Goal: Information Seeking & Learning: Learn about a topic

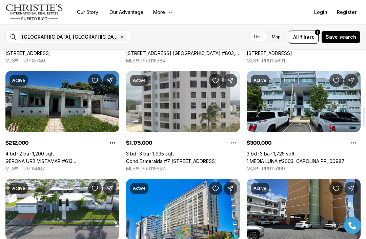
scroll to position [544, 0]
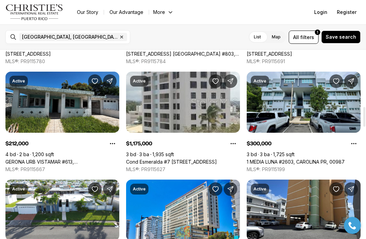
click at [299, 159] on link "1 MEDIA LUNA #2603, CAROLINA PR, 00987" at bounding box center [296, 162] width 98 height 6
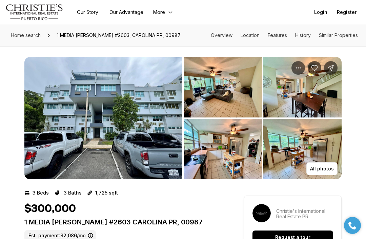
click at [233, 93] on img "View image gallery" at bounding box center [223, 87] width 78 height 60
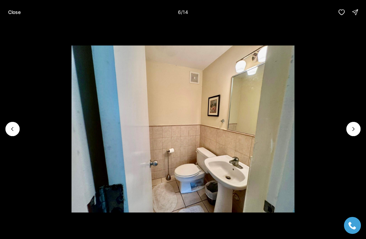
click at [13, 13] on p "Close" at bounding box center [14, 11] width 13 height 5
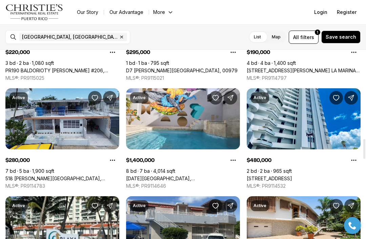
scroll to position [850, 0]
click at [50, 175] on link "518 C. SEGOVIA, CAROLINA PR, 00983" at bounding box center [62, 178] width 114 height 6
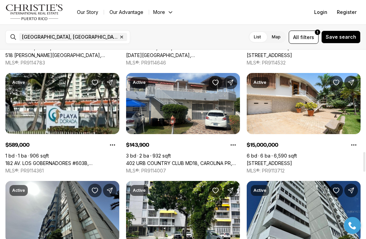
scroll to position [973, 0]
click at [195, 160] on link "402 URB COUNTRY CLUB MD18, CAROLINA PR, 00979" at bounding box center [183, 163] width 114 height 6
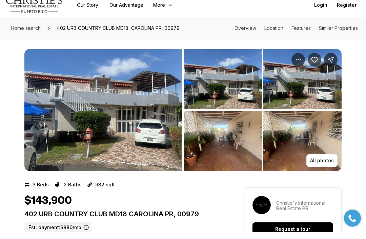
scroll to position [9, 0]
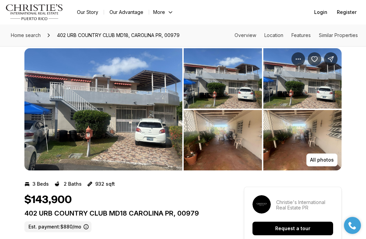
click at [142, 99] on img "View image gallery" at bounding box center [103, 109] width 158 height 122
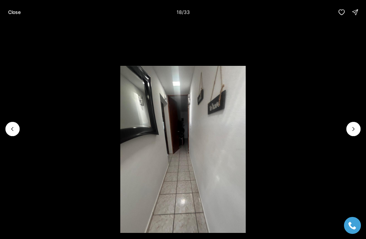
click at [17, 14] on p "Close" at bounding box center [14, 11] width 13 height 5
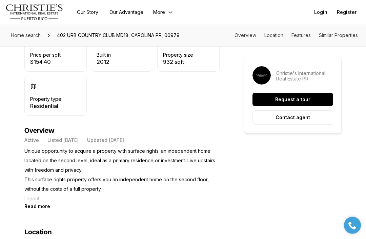
scroll to position [218, 0]
click at [33, 206] on b "Read more" at bounding box center [37, 206] width 26 height 6
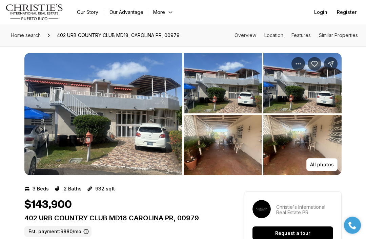
scroll to position [0, 0]
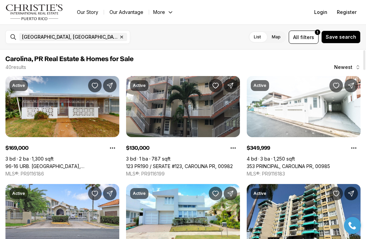
click at [328, 163] on link "353 PRINCIPAL, CAROLINA PR, 00985" at bounding box center [288, 166] width 83 height 6
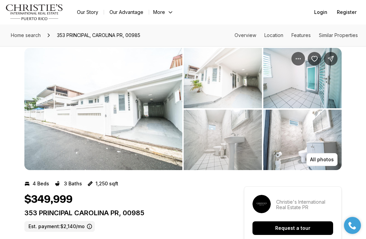
scroll to position [9, 0]
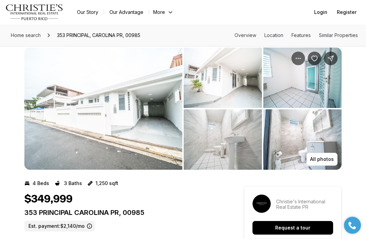
click at [52, 132] on img "View image gallery" at bounding box center [103, 109] width 158 height 122
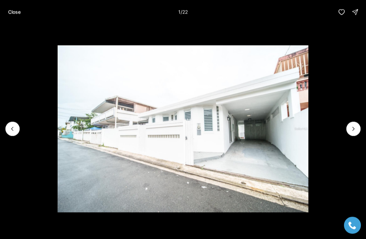
scroll to position [9, 0]
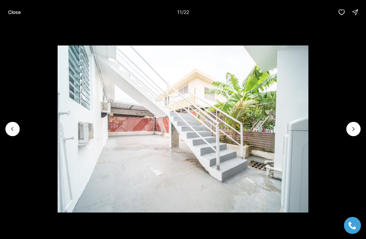
click at [14, 11] on p "Close" at bounding box center [14, 11] width 13 height 5
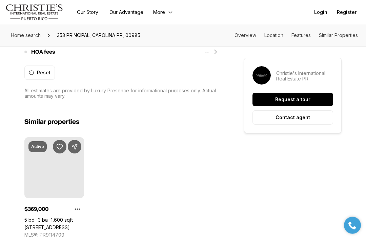
scroll to position [677, 0]
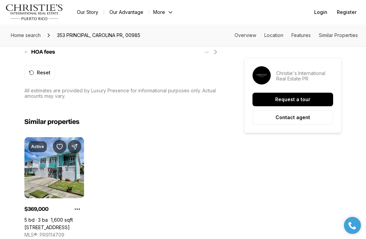
click at [45, 224] on link "303 CORAL ST #E-20, RIO GRANDE PR, 00745" at bounding box center [46, 227] width 45 height 6
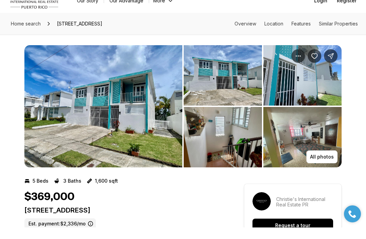
scroll to position [12, 0]
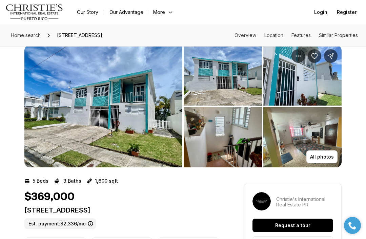
click at [45, 131] on img "View image gallery" at bounding box center [103, 106] width 158 height 122
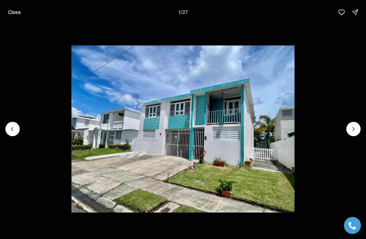
click at [353, 126] on icon "Next slide" at bounding box center [353, 128] width 7 height 7
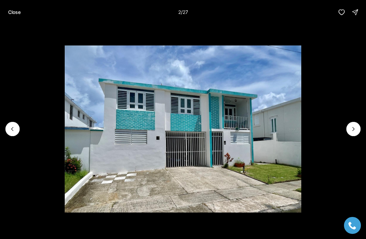
click at [354, 126] on icon "Next slide" at bounding box center [353, 128] width 7 height 7
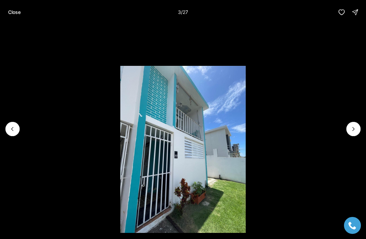
click at [352, 125] on icon "Next slide" at bounding box center [353, 128] width 7 height 7
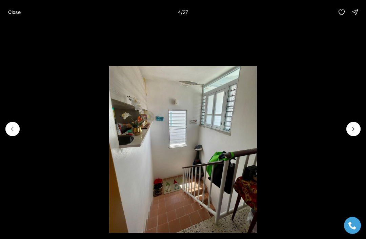
click at [351, 125] on icon "Next slide" at bounding box center [353, 128] width 7 height 7
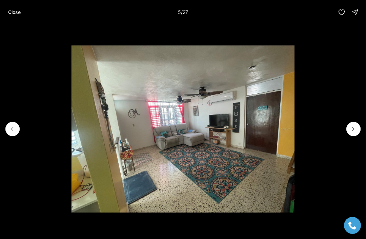
click at [350, 127] on icon "Next slide" at bounding box center [353, 128] width 7 height 7
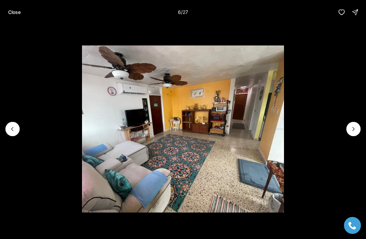
click at [349, 124] on button "Next slide" at bounding box center [354, 129] width 14 height 14
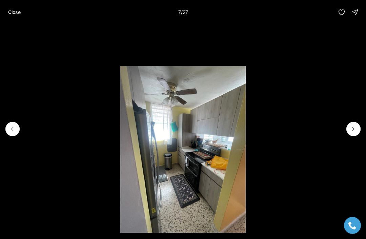
click at [345, 129] on li "7 of 27" at bounding box center [183, 128] width 366 height 209
click at [346, 127] on li "7 of 27" at bounding box center [183, 128] width 366 height 209
click at [16, 12] on p "Close" at bounding box center [14, 11] width 13 height 5
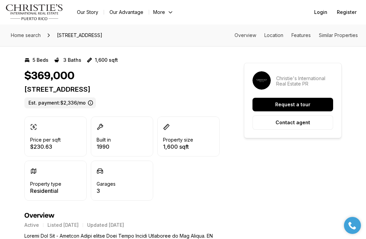
scroll to position [127, 0]
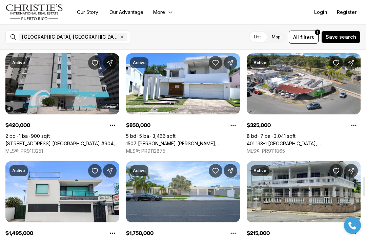
scroll to position [1208, 0]
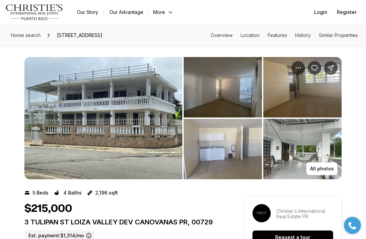
scroll to position [6, 0]
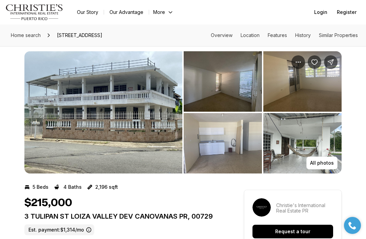
click at [68, 133] on img "View image gallery" at bounding box center [103, 112] width 158 height 122
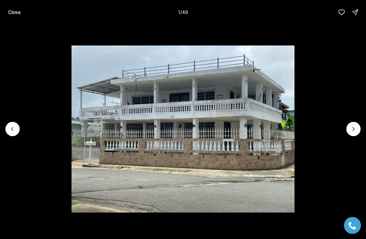
click at [349, 136] on button "Next slide" at bounding box center [354, 129] width 14 height 14
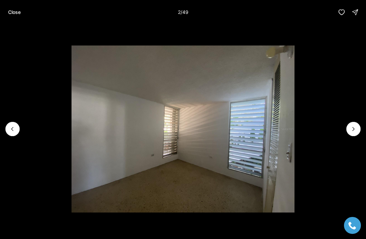
click at [353, 131] on icon "Next slide" at bounding box center [354, 128] width 2 height 3
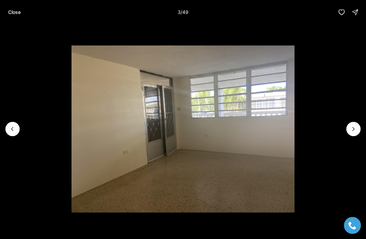
click at [354, 132] on icon "Next slide" at bounding box center [353, 128] width 7 height 7
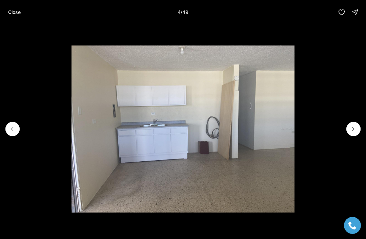
click at [354, 132] on icon "Next slide" at bounding box center [353, 128] width 7 height 7
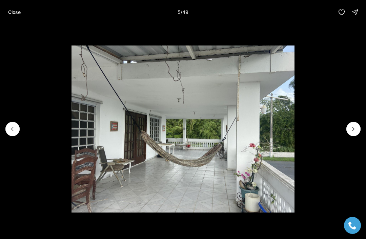
click at [353, 131] on icon "Next slide" at bounding box center [354, 128] width 2 height 3
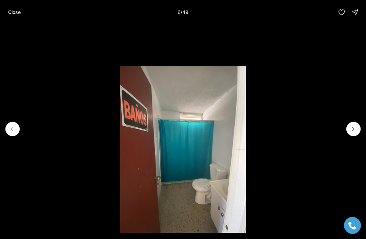
click at [18, 16] on button "Close" at bounding box center [14, 12] width 21 height 14
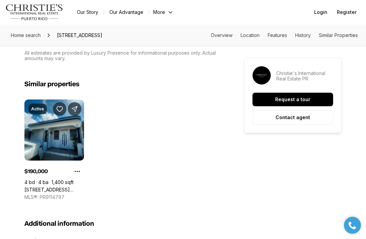
scroll to position [726, 0]
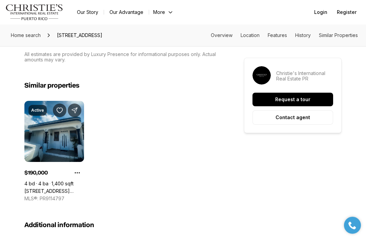
click at [54, 188] on link "54 CALLE ESTRELLA URB. LA MARINA, CAROLINA PR, 00979" at bounding box center [54, 191] width 60 height 6
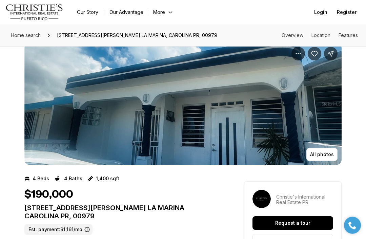
scroll to position [14, 0]
click at [321, 155] on p "All photos" at bounding box center [322, 154] width 24 height 5
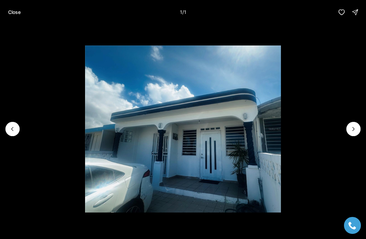
click at [353, 136] on div at bounding box center [354, 129] width 14 height 14
click at [352, 136] on div at bounding box center [354, 129] width 14 height 14
click at [356, 136] on div at bounding box center [354, 129] width 14 height 14
click at [353, 136] on div at bounding box center [354, 129] width 14 height 14
click at [12, 11] on p "Close" at bounding box center [14, 11] width 13 height 5
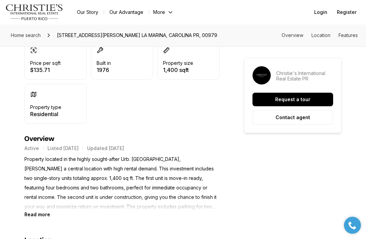
click at [36, 214] on b "Read more" at bounding box center [37, 215] width 26 height 6
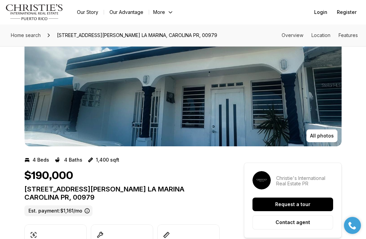
scroll to position [33, 0]
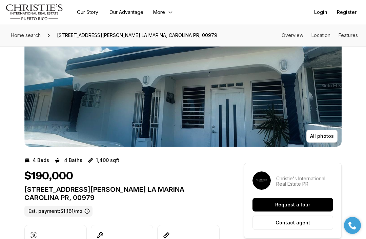
click at [322, 138] on p "All photos" at bounding box center [322, 135] width 24 height 5
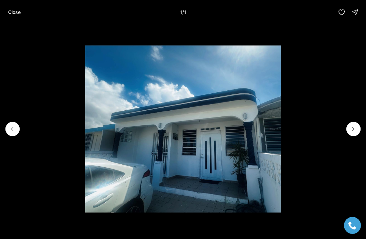
click at [15, 11] on p "Close" at bounding box center [14, 11] width 13 height 5
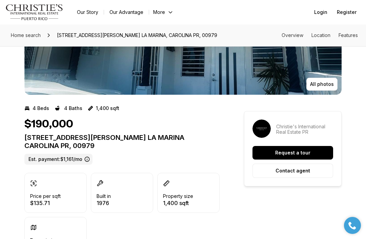
scroll to position [0, 0]
